Goal: Task Accomplishment & Management: Manage account settings

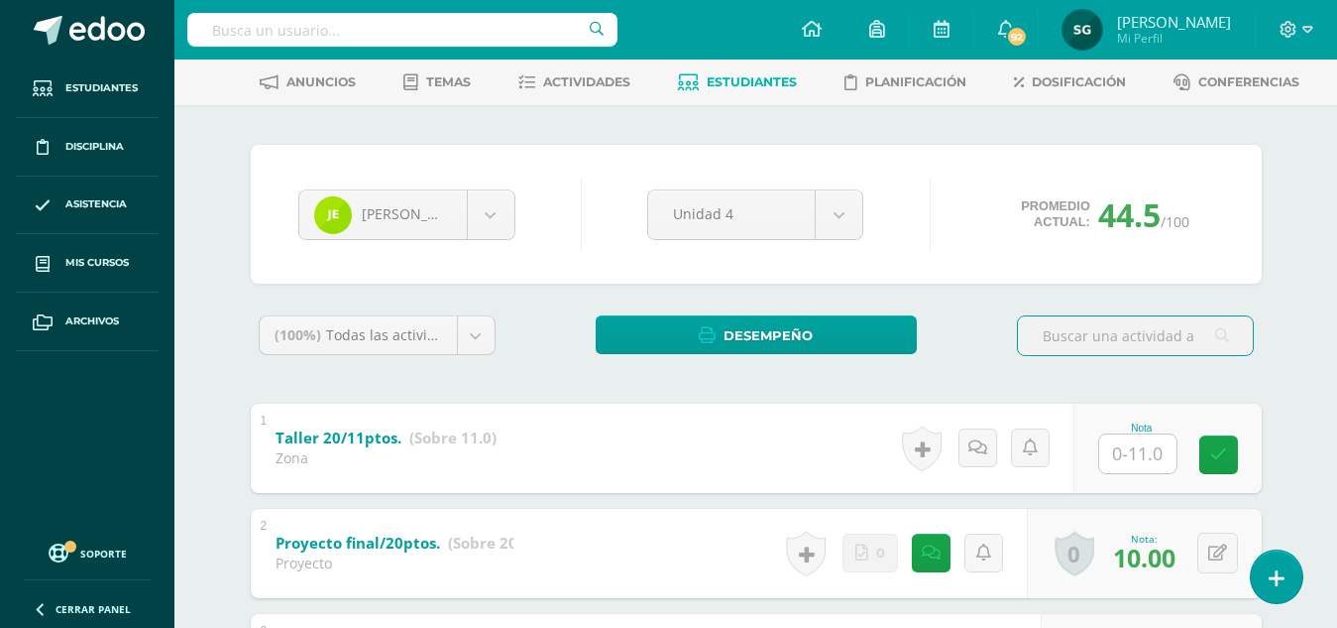
scroll to position [132, 0]
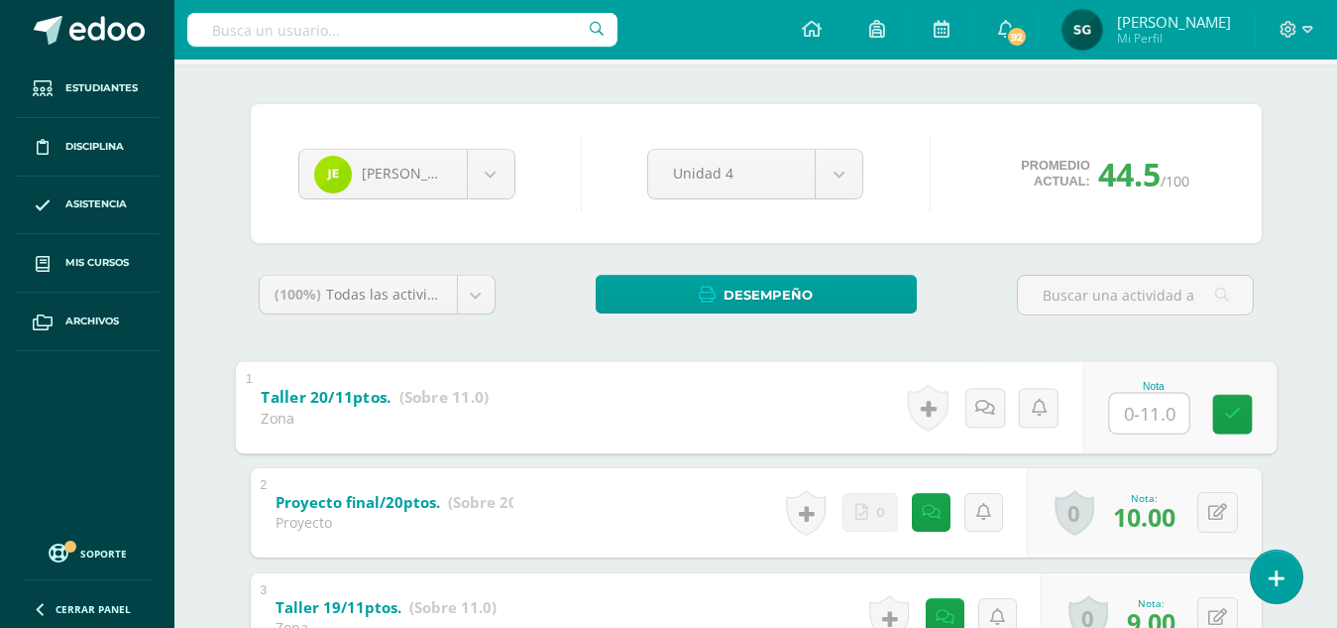
click at [1142, 416] on input "text" at bounding box center [1148, 413] width 79 height 40
type input "9.5"
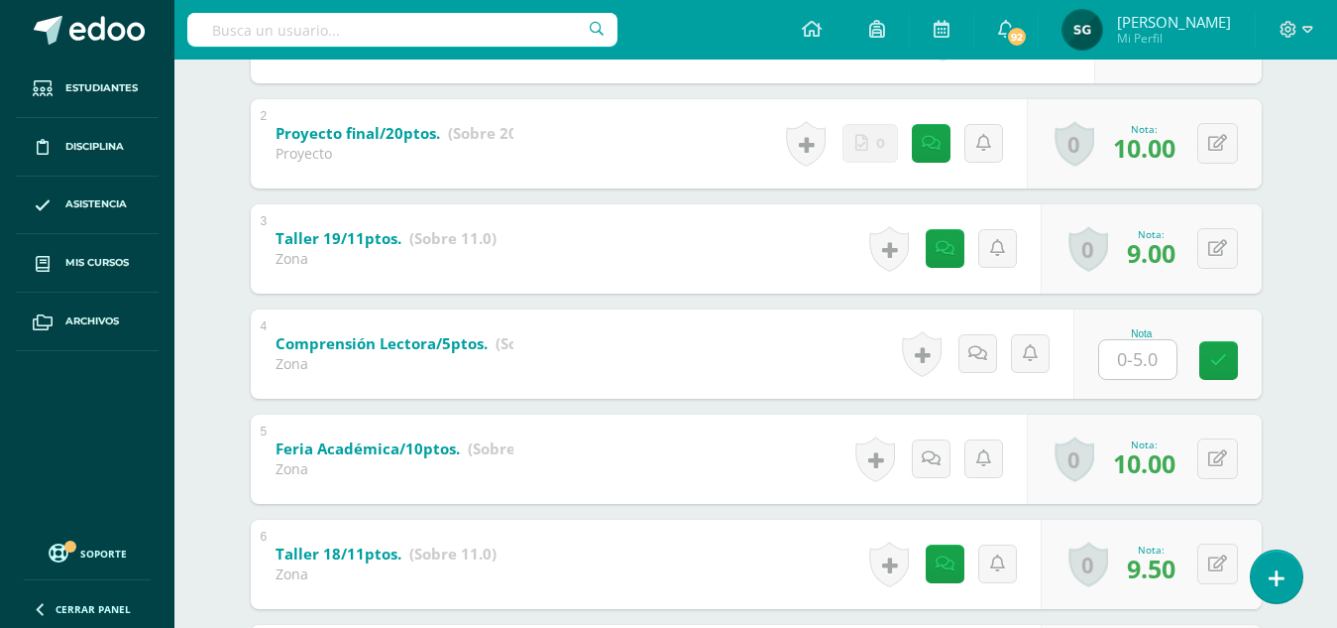
scroll to position [539, 0]
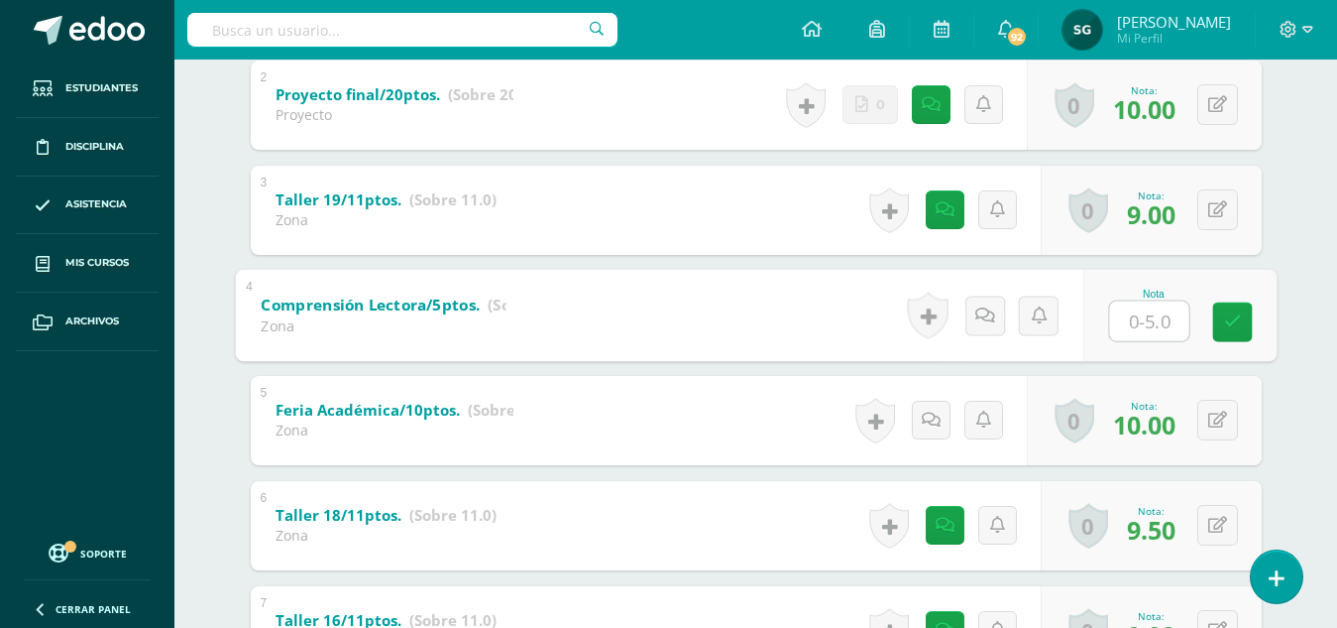
click at [1142, 319] on input "text" at bounding box center [1148, 320] width 79 height 40
type input "3.5"
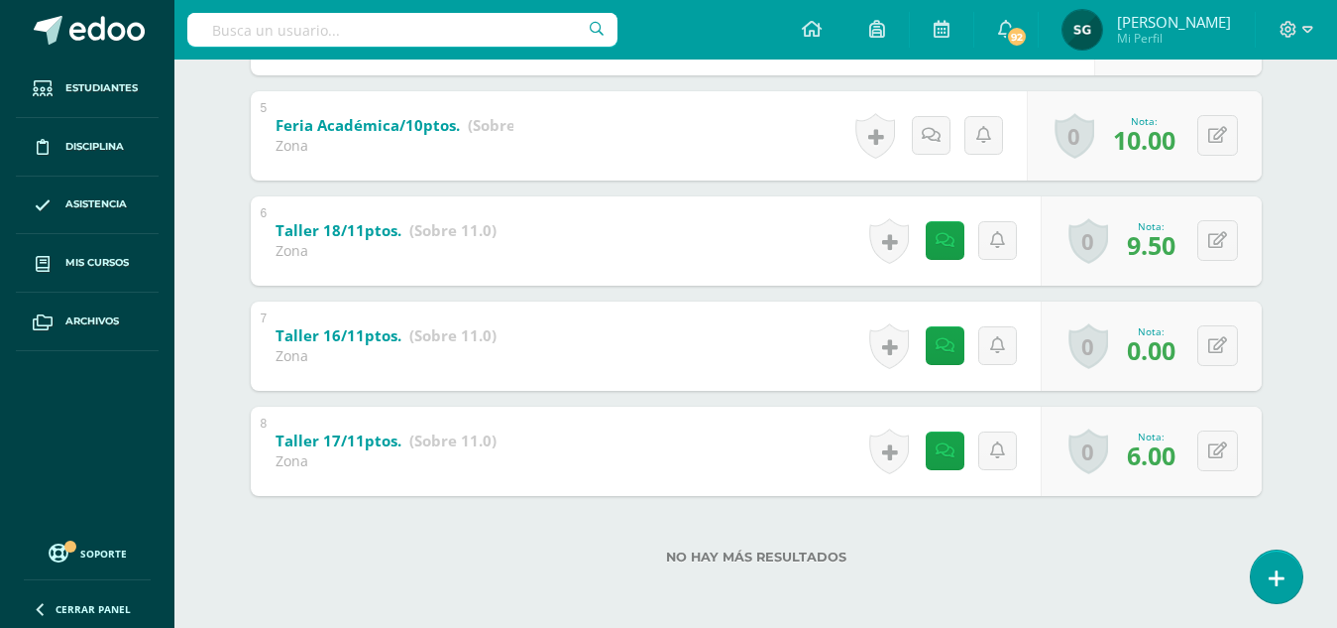
scroll to position [0, 0]
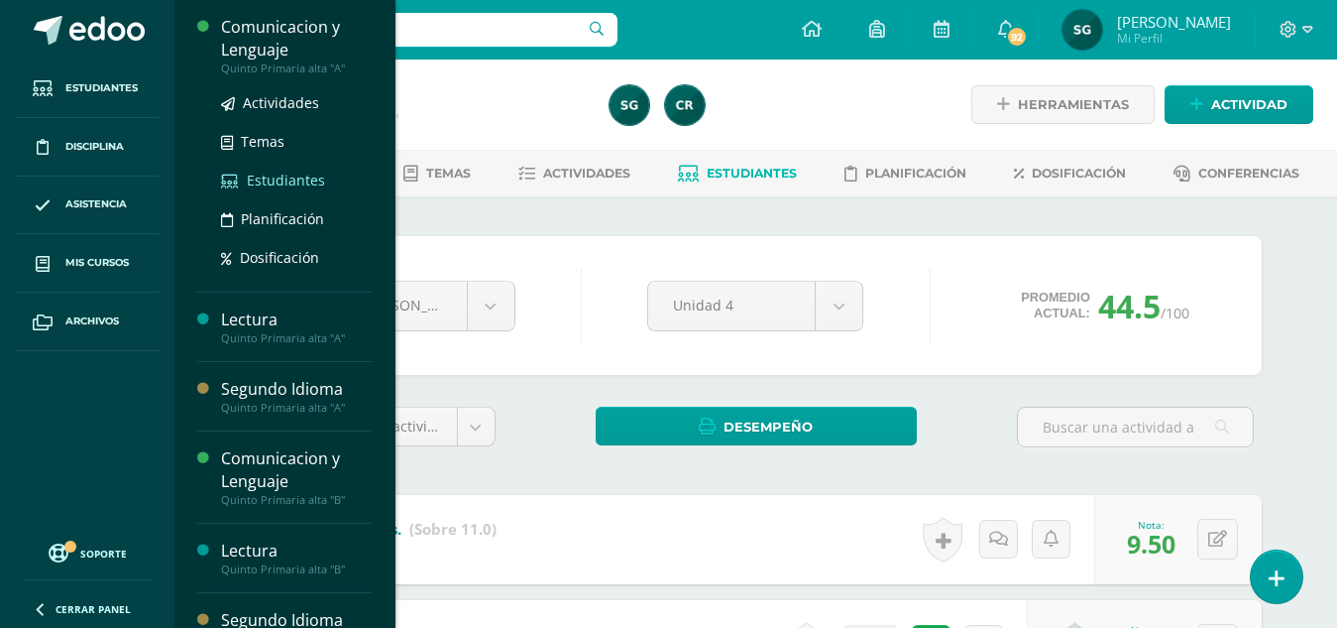
click at [289, 171] on span "Estudiantes" at bounding box center [286, 180] width 78 height 19
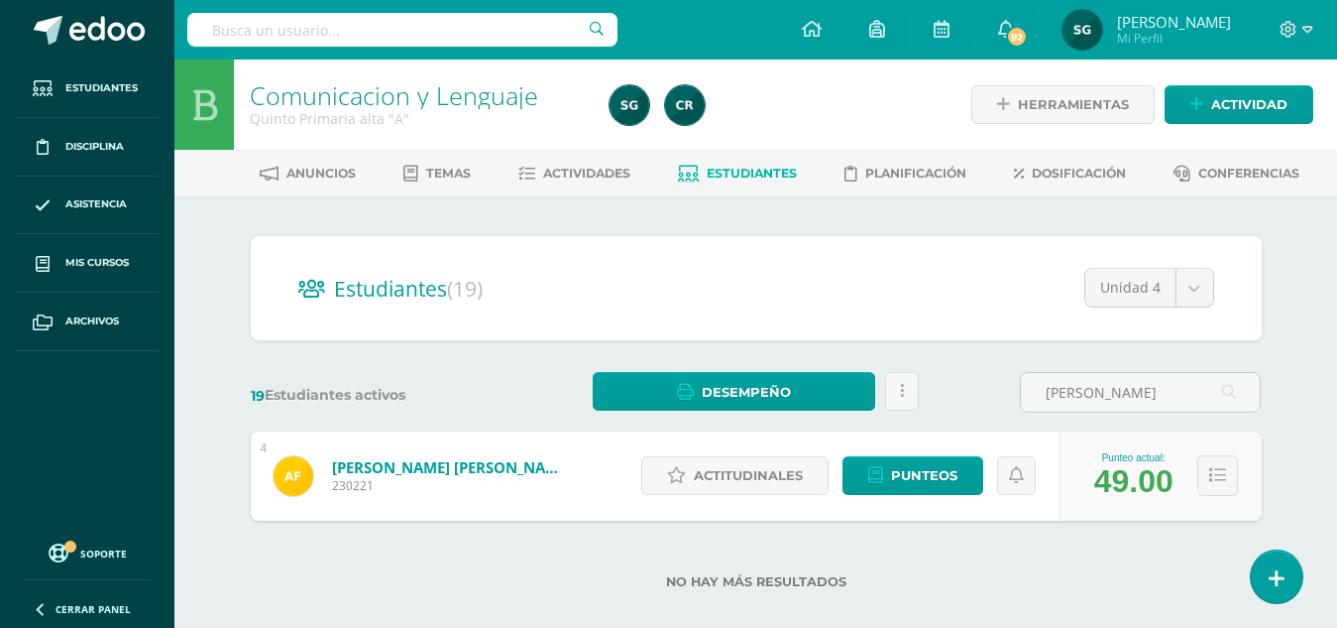
type input "arnoldo"
click at [911, 452] on div "Actitudinales Punteos" at bounding box center [846, 475] width 428 height 89
click at [915, 470] on span "Punteos" at bounding box center [924, 475] width 66 height 37
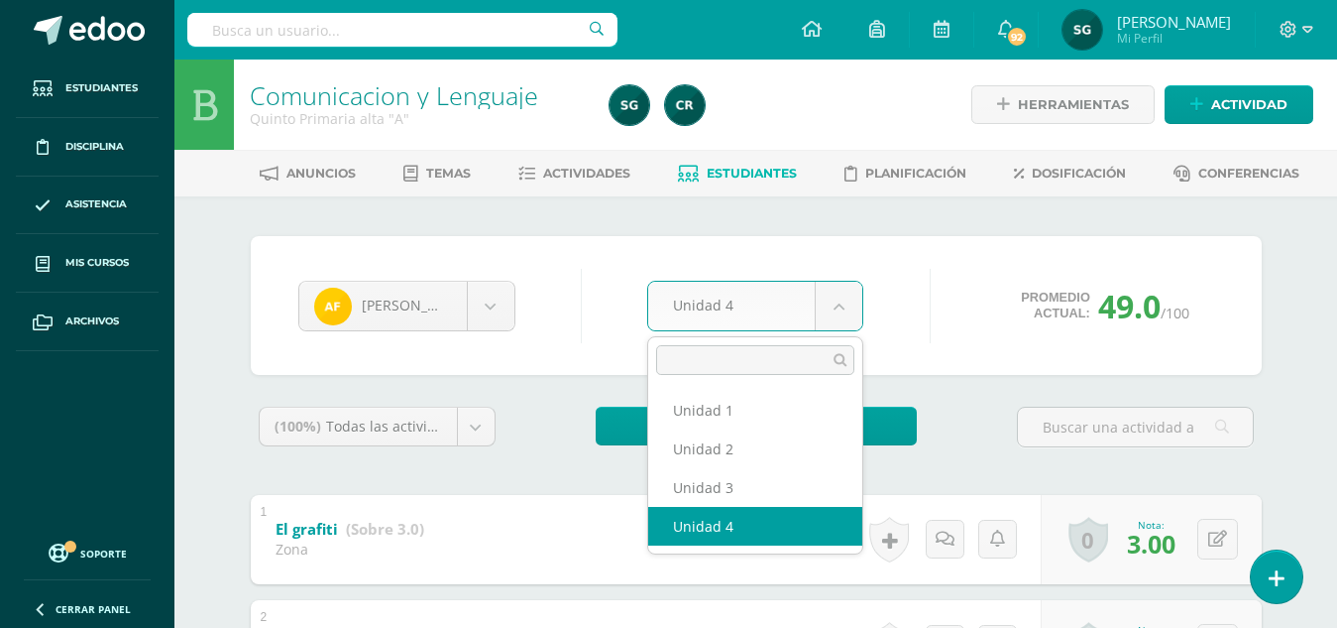
click at [851, 291] on body "Estudiantes Disciplina Asistencia Mis cursos Archivos Soporte Ayuda Reportar un…" at bounding box center [668, 620] width 1337 height 1241
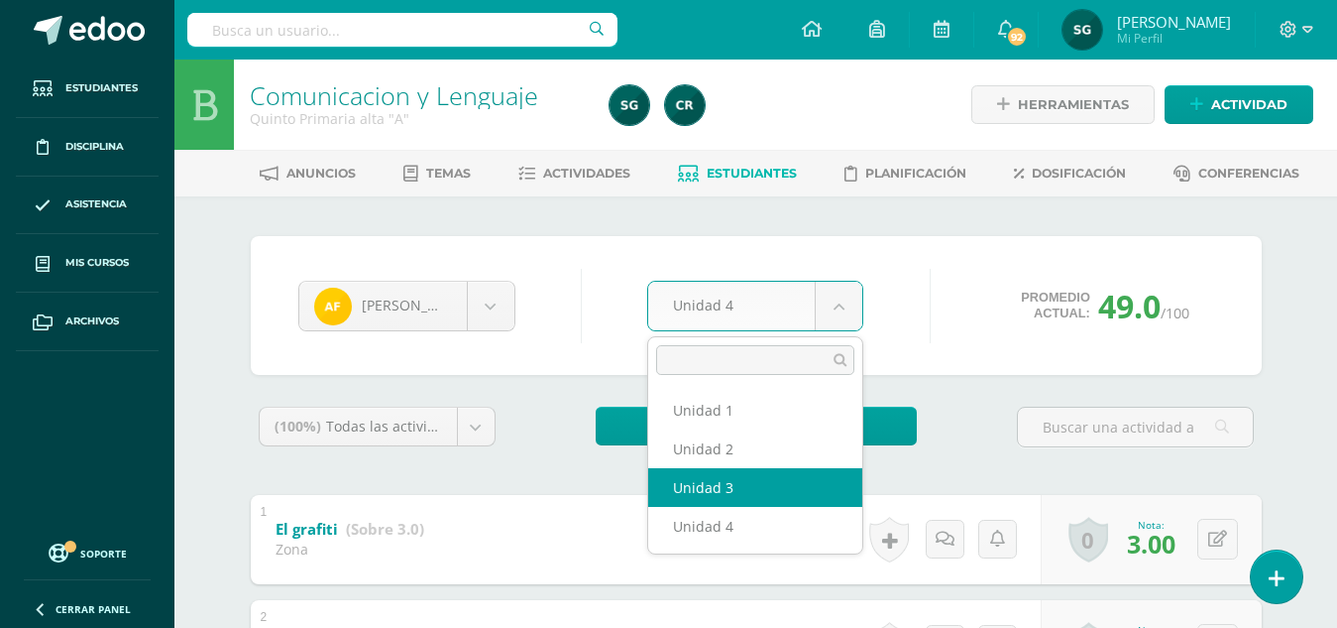
select select "Unidad 3"
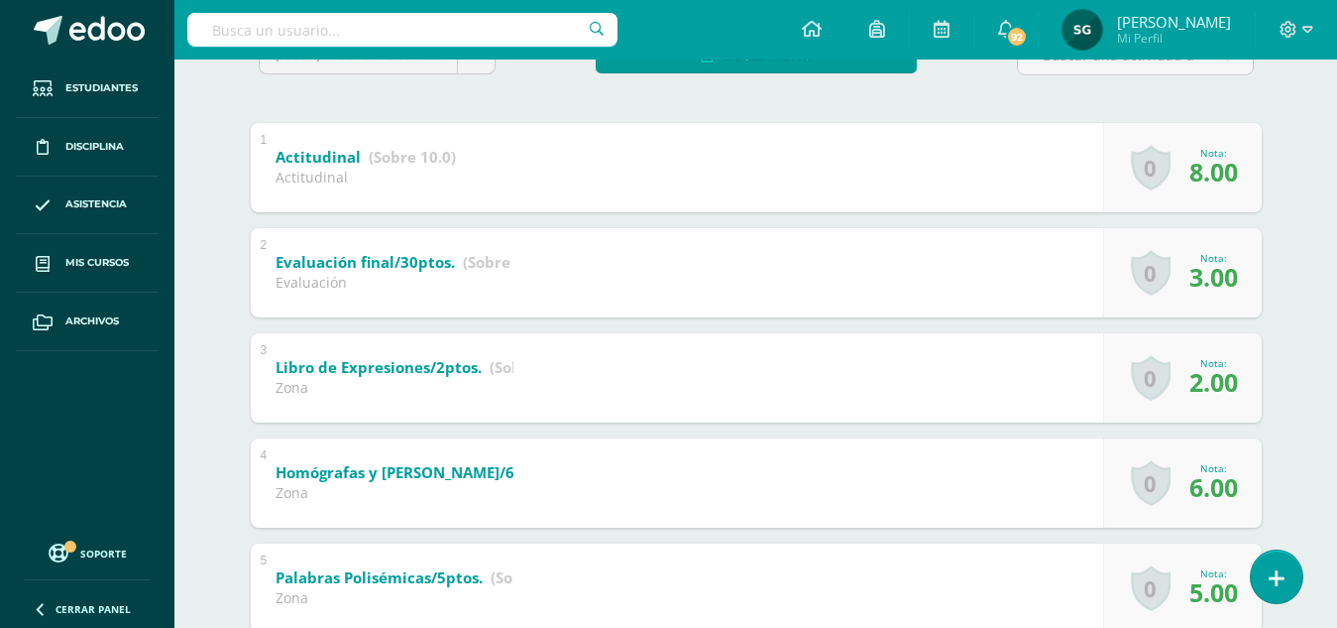
scroll to position [369, 0]
